Goal: Navigation & Orientation: Find specific page/section

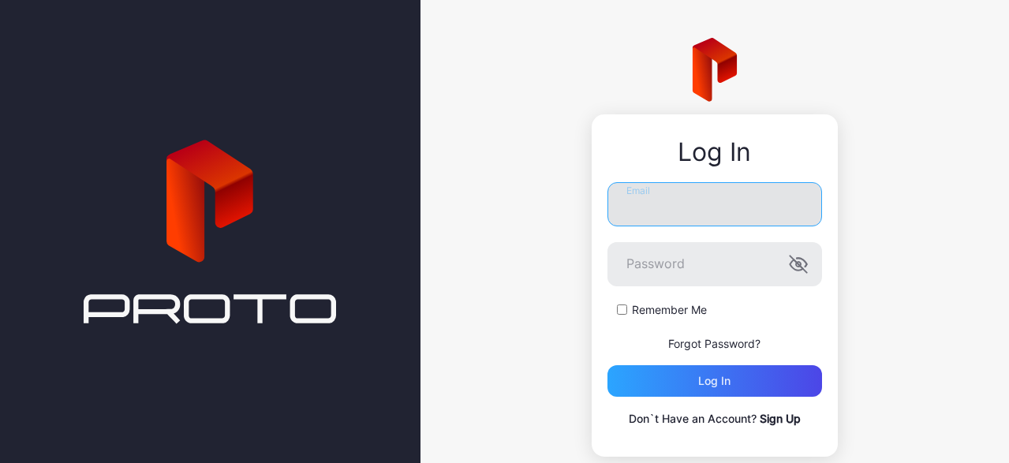
click at [691, 204] on input "Email" at bounding box center [715, 204] width 215 height 44
type input "**********"
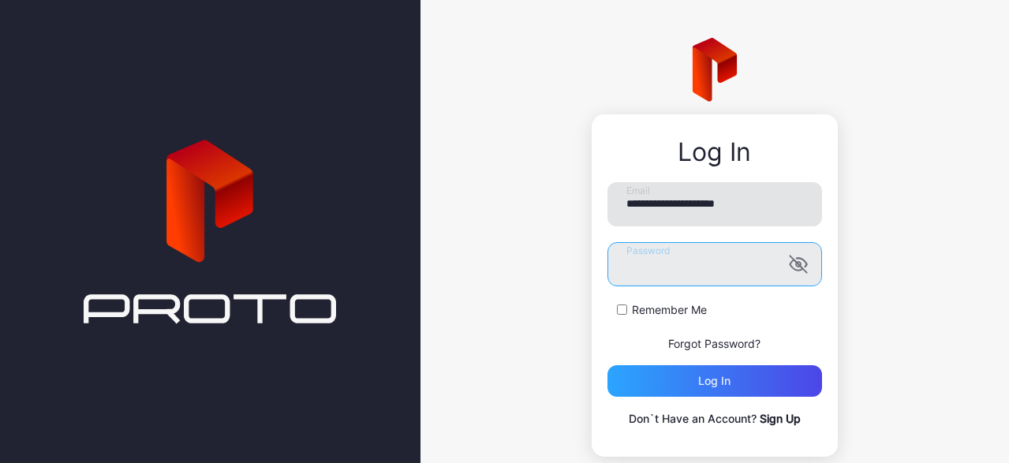
click at [608, 365] on button "Log in" at bounding box center [715, 381] width 215 height 32
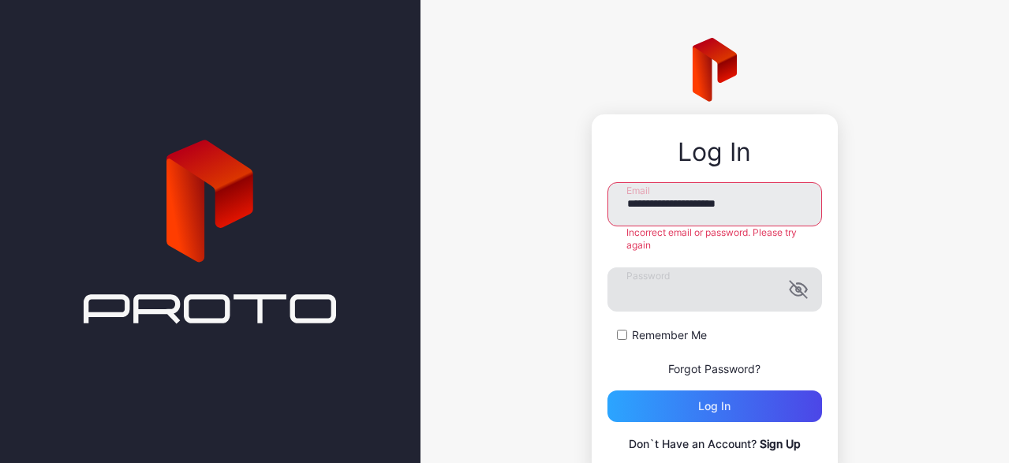
click at [789, 297] on icon "button" at bounding box center [798, 289] width 19 height 19
click at [698, 410] on div "Log in" at bounding box center [714, 406] width 32 height 13
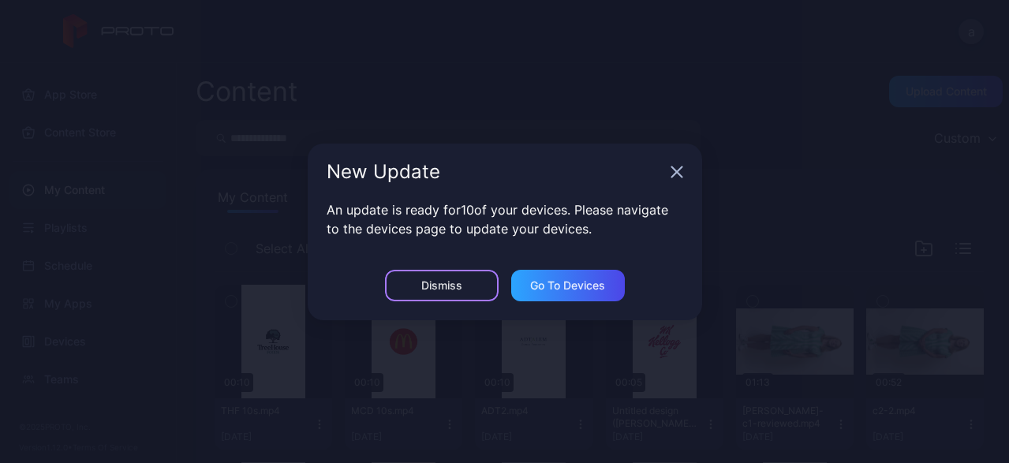
click at [462, 280] on div "Dismiss" at bounding box center [442, 286] width 114 height 32
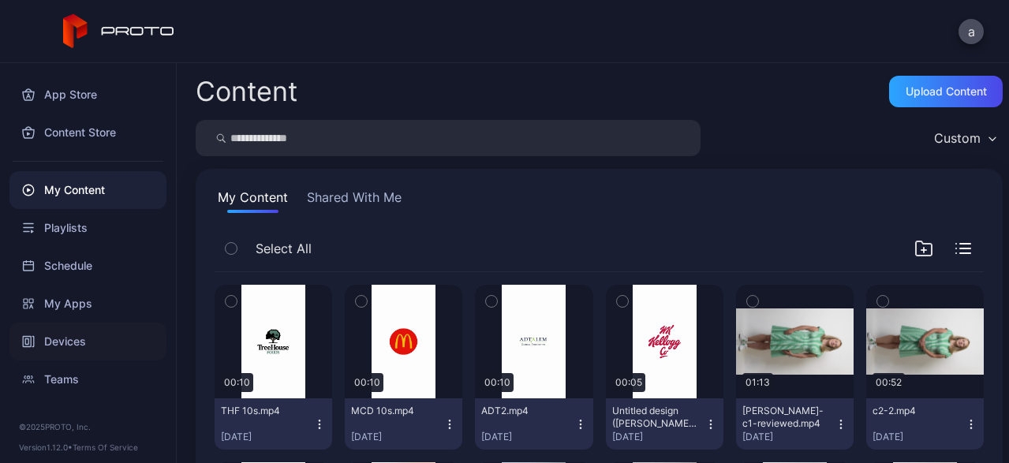
click at [59, 346] on div "Devices" at bounding box center [87, 342] width 157 height 38
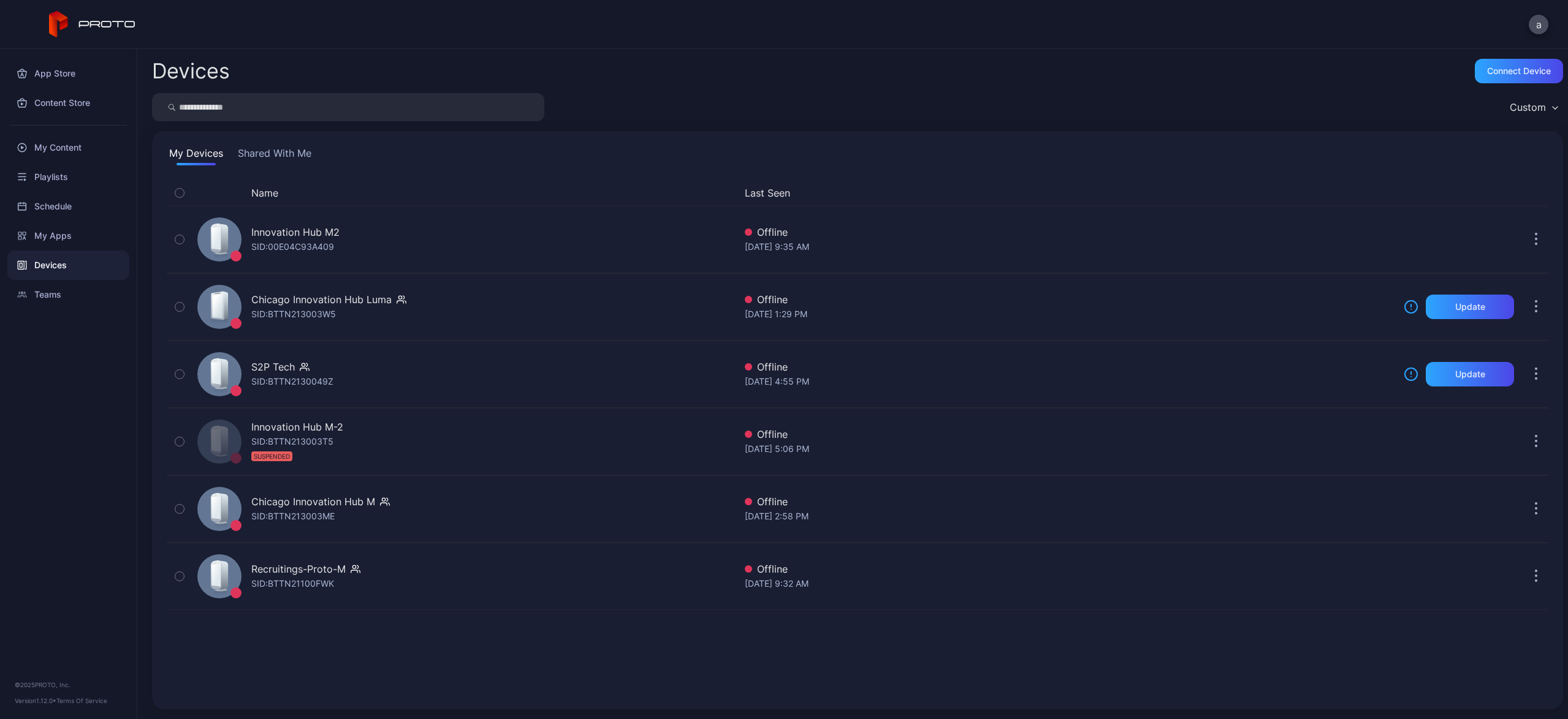
click at [290, 152] on button "Shared With Me" at bounding box center [274, 155] width 78 height 19
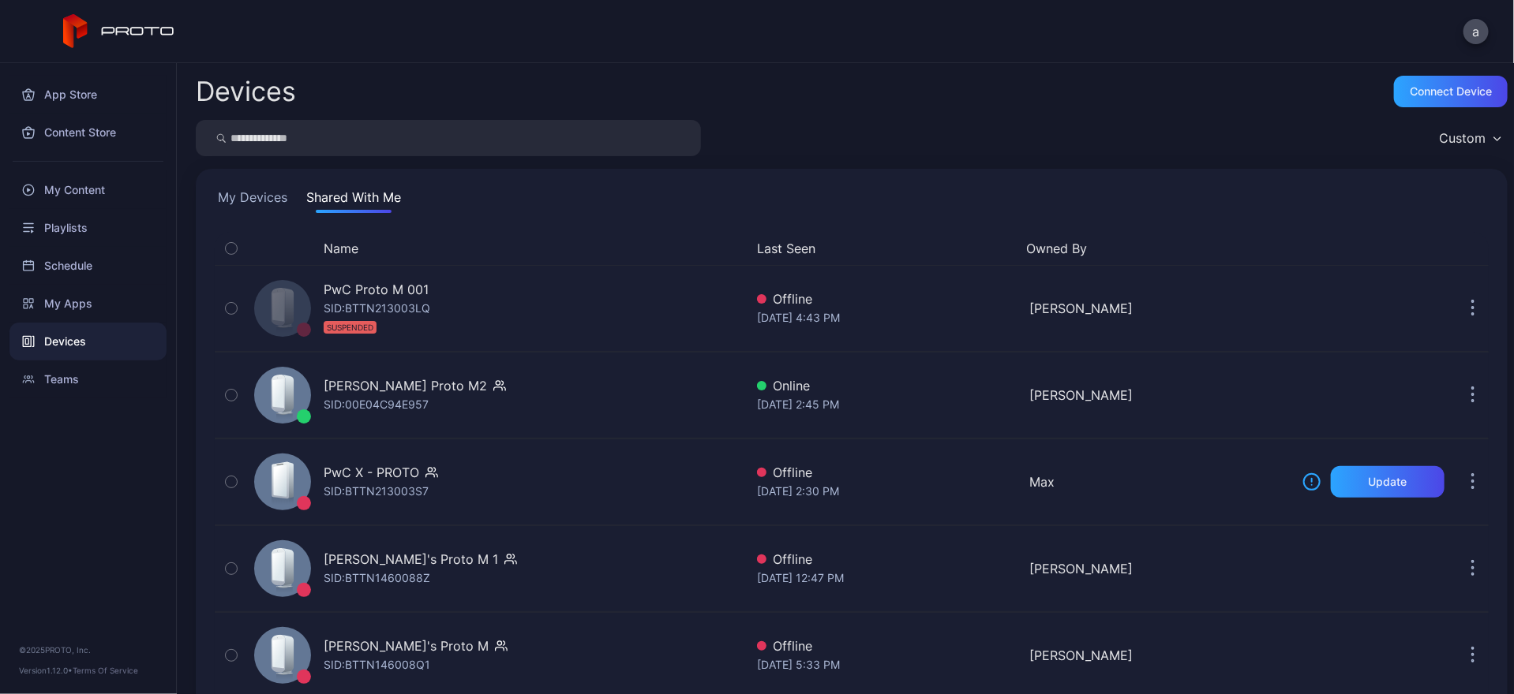
click at [17, 462] on div "App Store Content Store My Content Playlists Schedule My Apps Devices Teams © 2…" at bounding box center [88, 378] width 177 height 631
